Goal: Find specific page/section: Find specific page/section

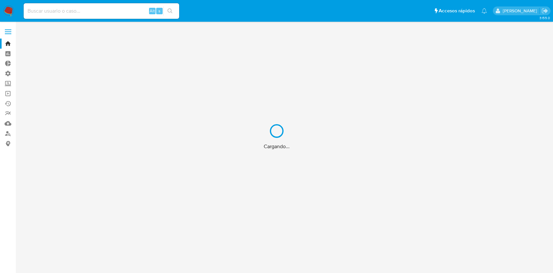
click at [437, 72] on div "Cargando..." at bounding box center [276, 136] width 553 height 273
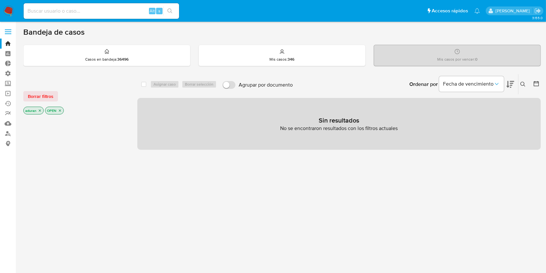
click at [241, 214] on div "select-all-cases-checkbox Asignar caso Borrar selección Agrupar por documento O…" at bounding box center [339, 220] width 404 height 293
click at [50, 95] on span "Borrar filtros" at bounding box center [41, 96] width 26 height 9
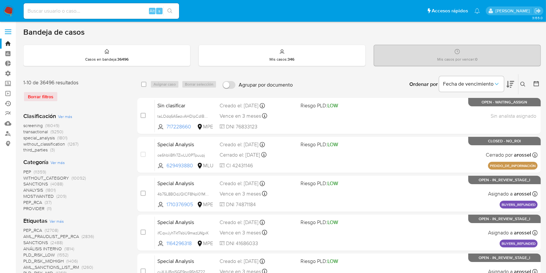
click at [9, 105] on link "Ejecuciones automáticas" at bounding box center [38, 103] width 77 height 10
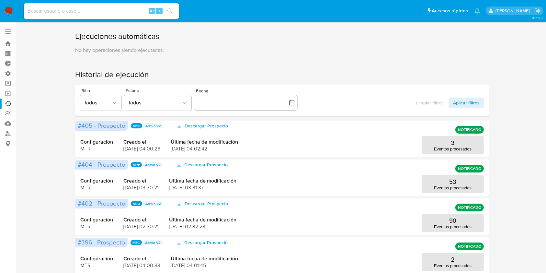
click at [7, 93] on link "Operaciones masivas" at bounding box center [38, 93] width 77 height 10
